Goal: Task Accomplishment & Management: Use online tool/utility

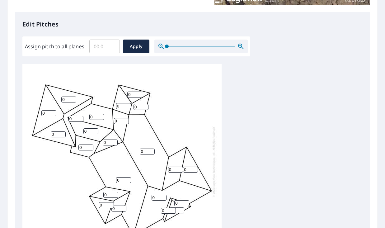
scroll to position [156, 0]
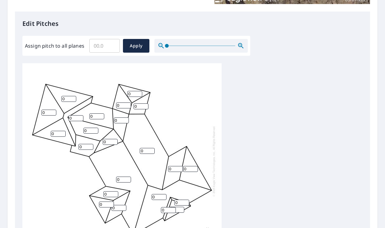
click at [106, 48] on input "Assign pitch to all planes" at bounding box center [104, 45] width 30 height 17
type input "10"
click at [139, 45] on span "Apply" at bounding box center [136, 46] width 16 height 8
type input "10"
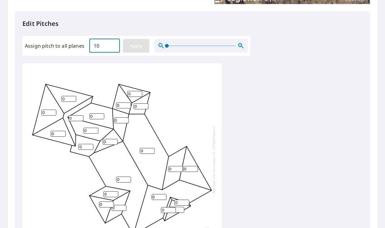
type input "10"
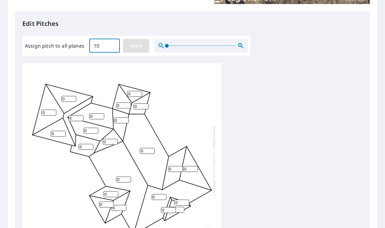
type input "10"
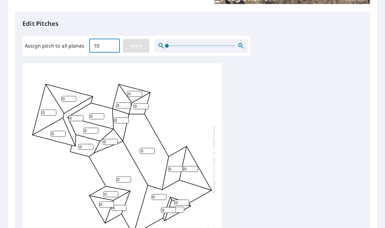
type input "10"
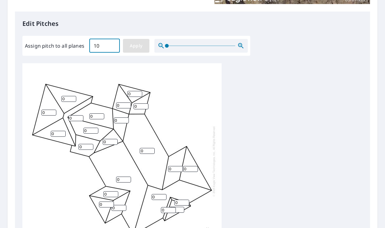
type input "10"
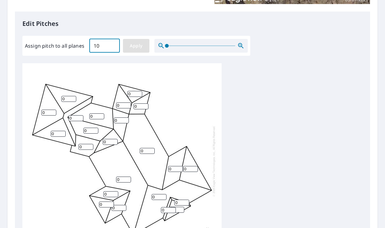
type input "10"
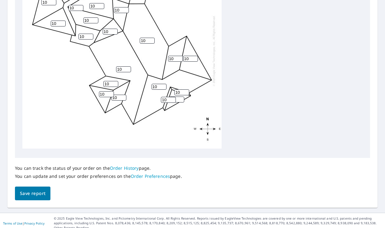
scroll to position [269, 0]
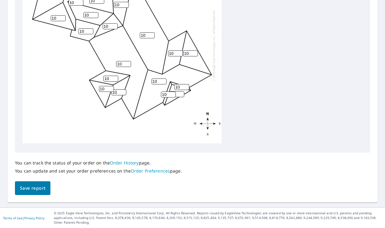
click at [29, 187] on span "Save report" at bounding box center [33, 188] width 26 height 8
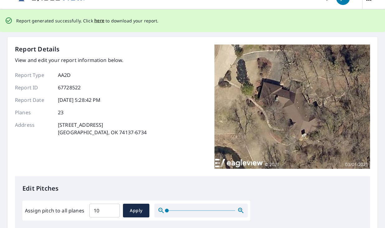
scroll to position [0, 0]
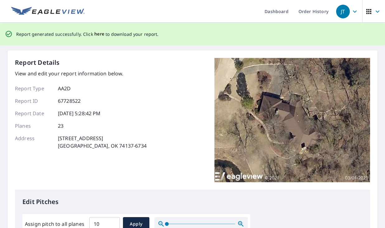
click at [100, 33] on span "here" at bounding box center [99, 34] width 10 height 8
